Goal: Task Accomplishment & Management: Manage account settings

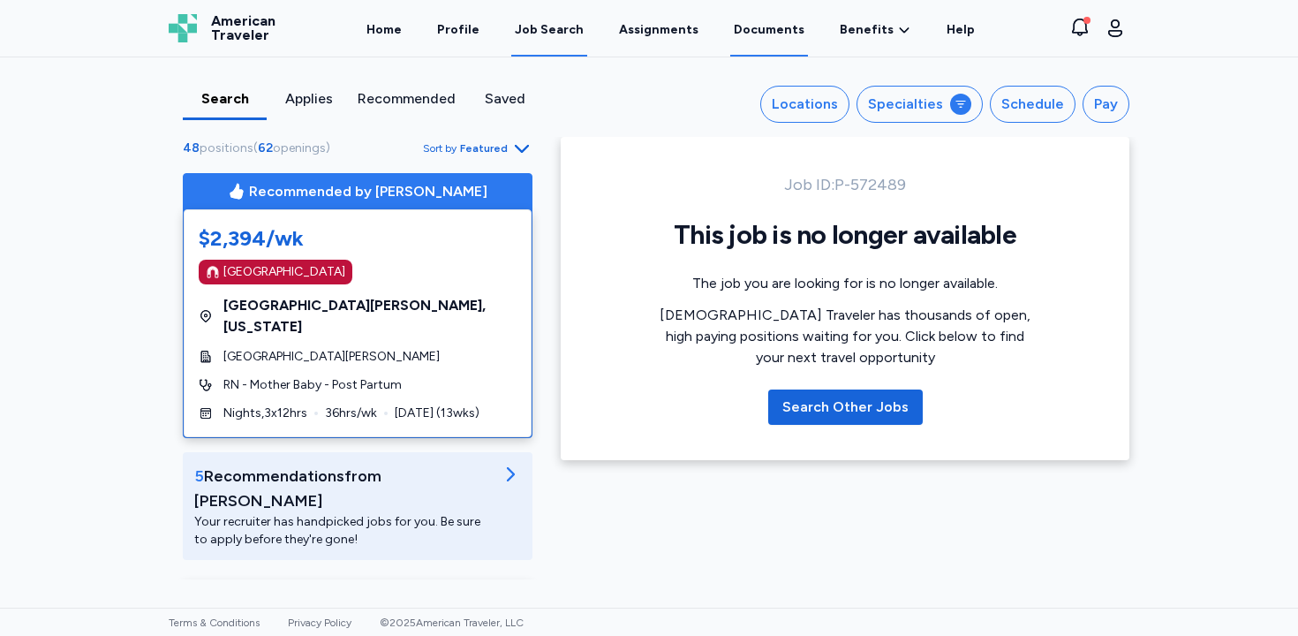
click at [769, 44] on link "Documents" at bounding box center [769, 29] width 78 height 55
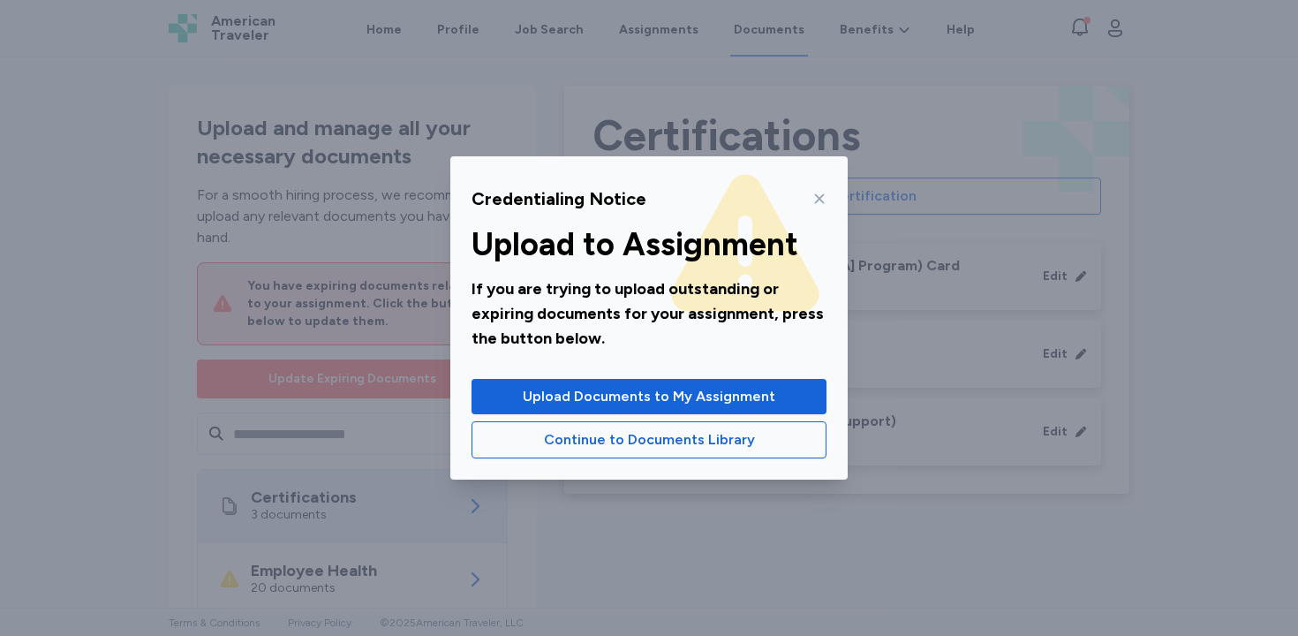
click at [825, 200] on icon at bounding box center [819, 199] width 14 height 14
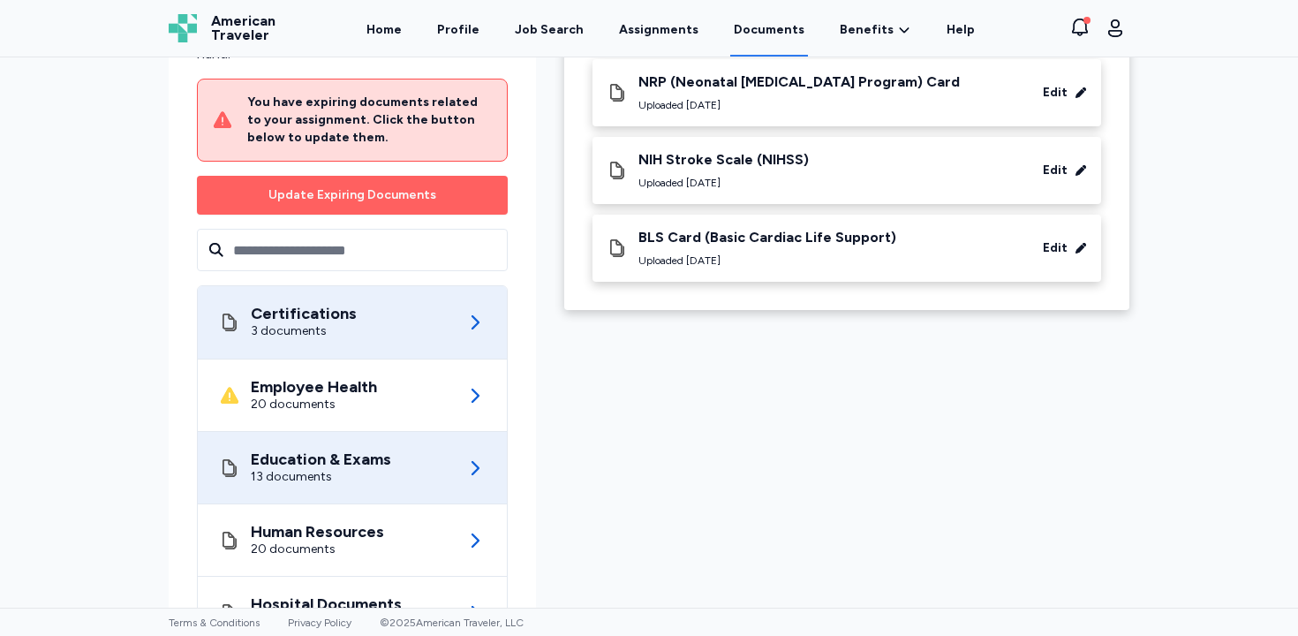
scroll to position [184, 0]
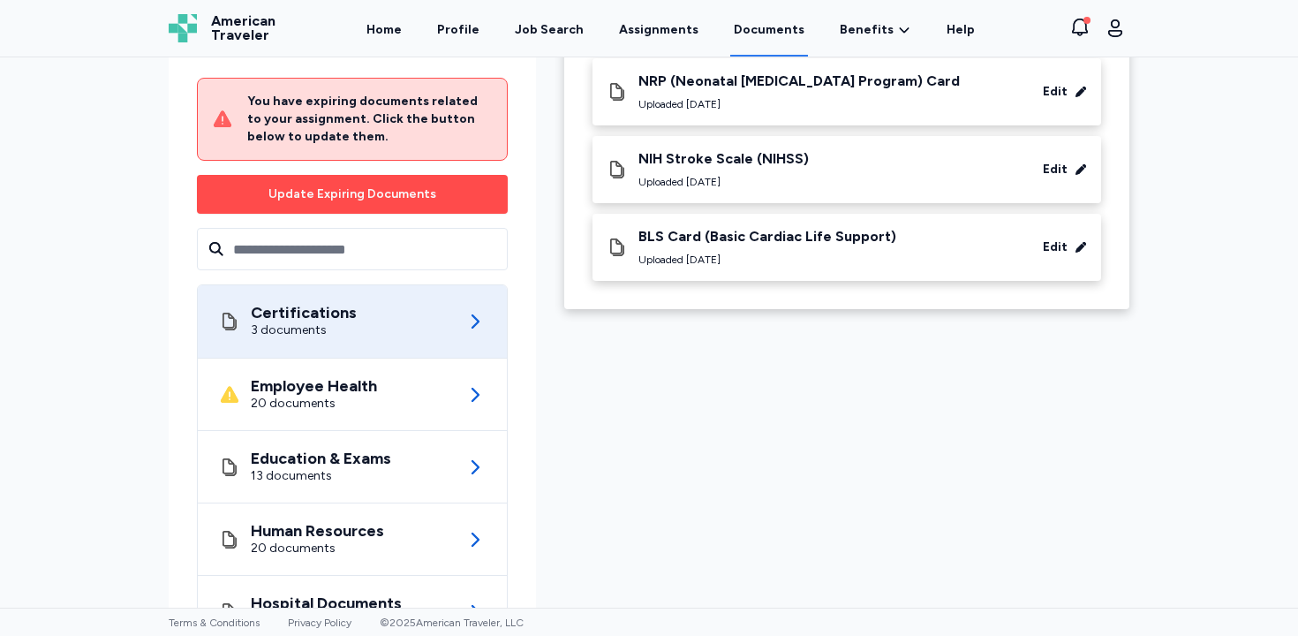
click at [449, 191] on span "Update Expiring Documents" at bounding box center [352, 194] width 282 height 25
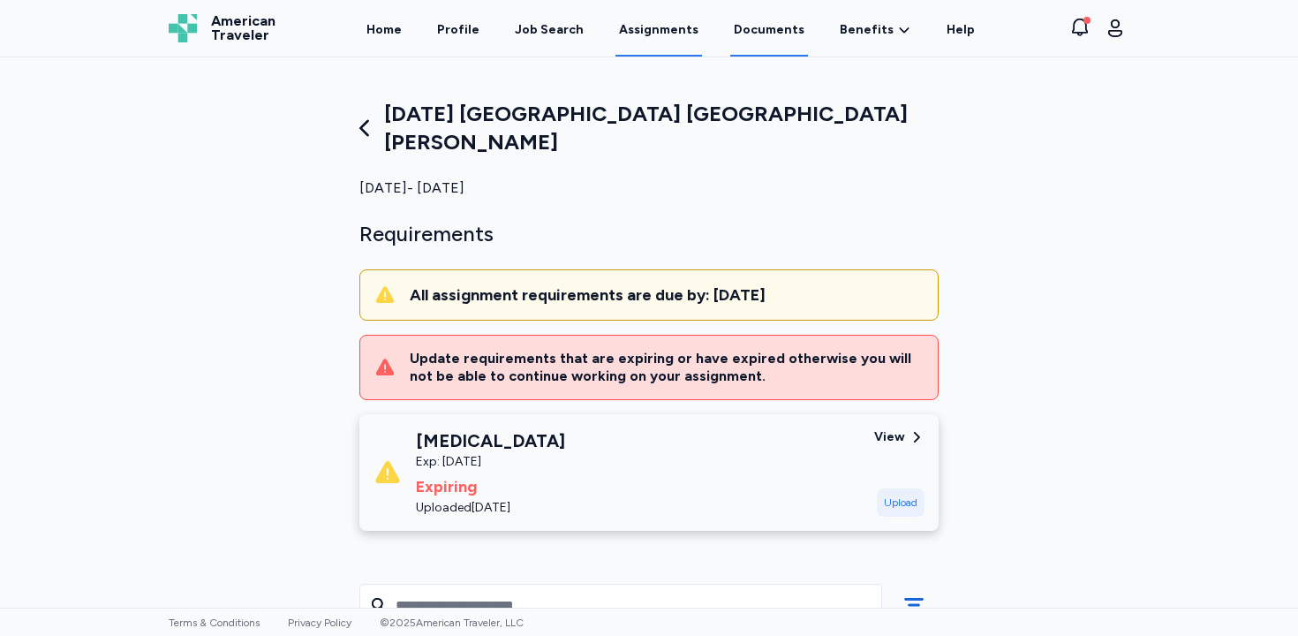
click at [772, 42] on link "Documents" at bounding box center [769, 29] width 78 height 55
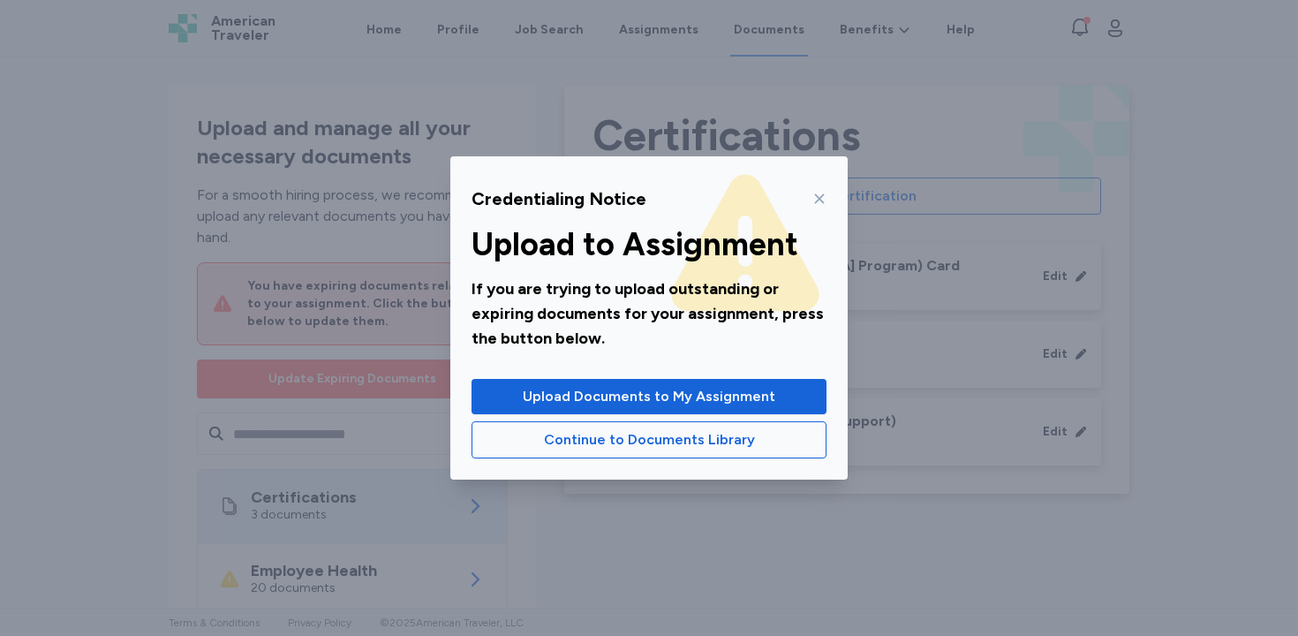
click at [821, 193] on icon at bounding box center [819, 199] width 14 height 14
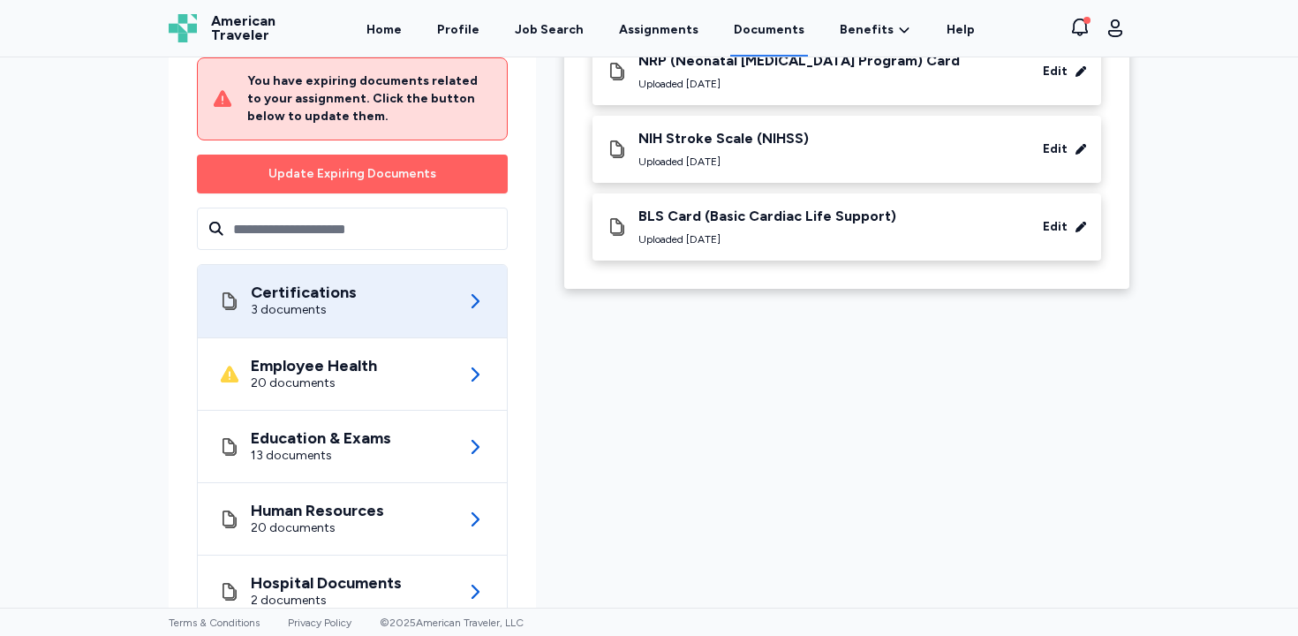
scroll to position [339, 0]
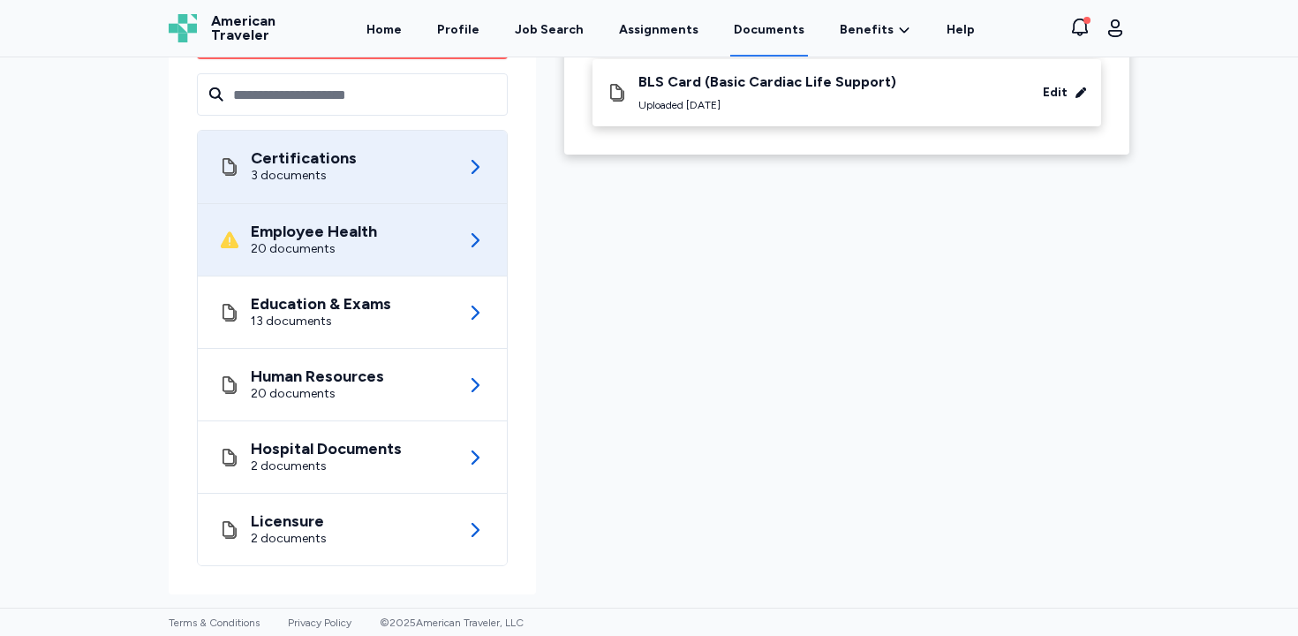
click at [450, 249] on div "Employee Health 20 documents" at bounding box center [352, 240] width 267 height 72
